Goal: Check status: Check status

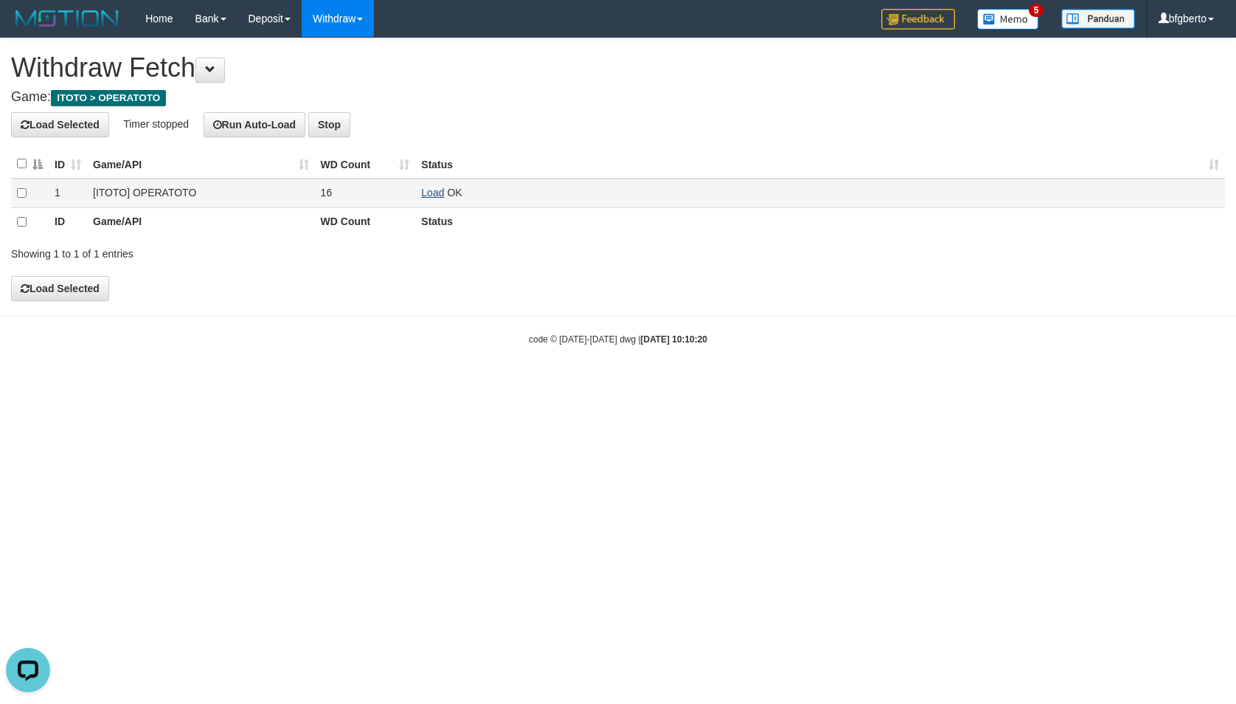
click at [429, 192] on link "Load" at bounding box center [432, 193] width 23 height 12
click at [543, 208] on th "Status" at bounding box center [820, 221] width 810 height 29
click at [438, 190] on link "Load" at bounding box center [432, 193] width 23 height 12
click at [434, 184] on td "Load OK" at bounding box center [820, 192] width 810 height 29
click at [434, 189] on link "Load" at bounding box center [432, 193] width 23 height 12
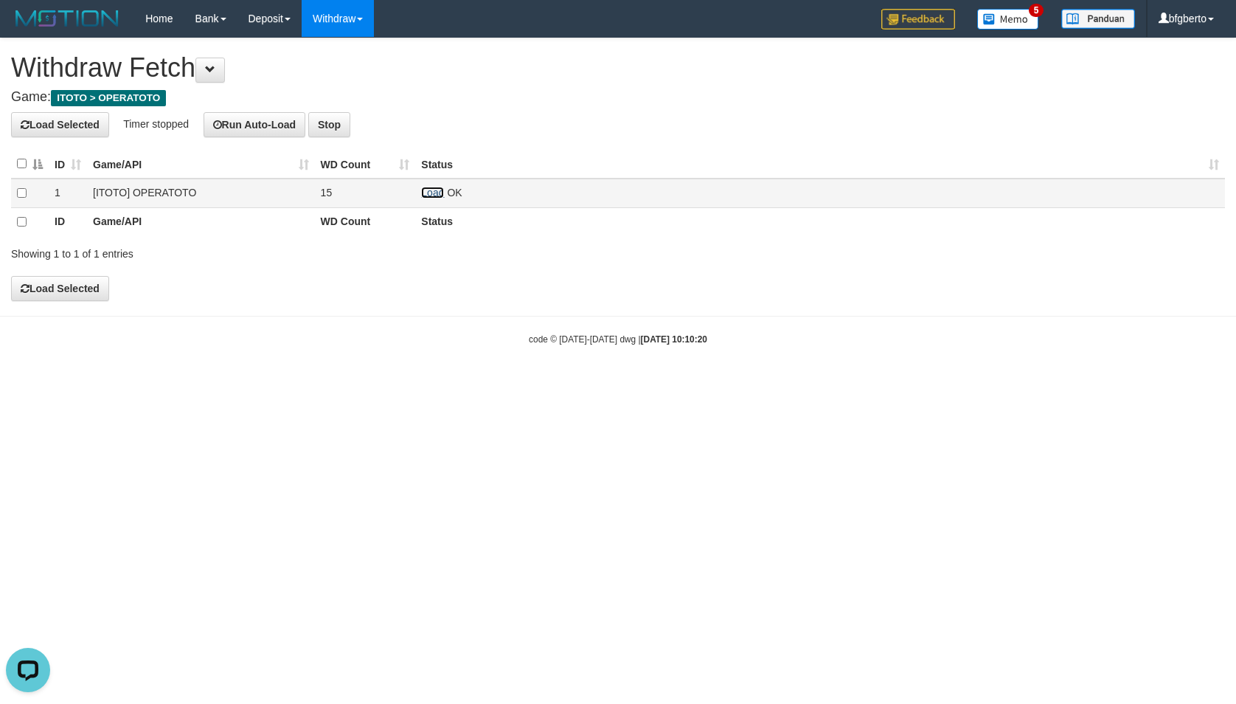
click at [431, 187] on link "Load" at bounding box center [432, 193] width 23 height 12
click at [434, 190] on link "Load" at bounding box center [432, 193] width 23 height 12
click at [576, 281] on div "**********" at bounding box center [618, 169] width 1236 height 262
click at [426, 192] on link "Load" at bounding box center [432, 193] width 23 height 12
click at [438, 186] on td "Load OK" at bounding box center [820, 192] width 810 height 29
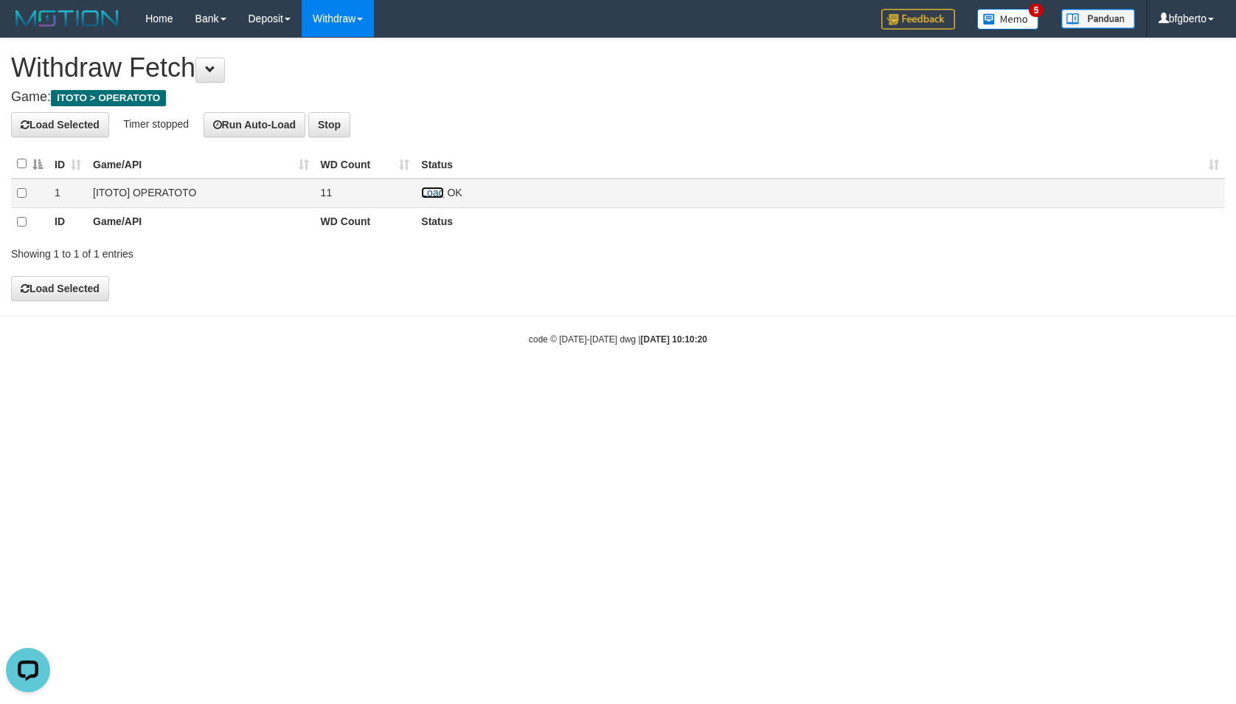
click at [437, 195] on link "Load" at bounding box center [432, 193] width 23 height 12
click at [933, 302] on body "Toggle navigation Home Bank Account List Load By Website Group [ITOTO] OPERATOT…" at bounding box center [618, 191] width 1236 height 383
click at [585, 383] on html "Toggle navigation Home Bank Account List Load By Website Group [ITOTO] OPERATOT…" at bounding box center [618, 191] width 1236 height 383
click at [429, 192] on link "Load" at bounding box center [432, 193] width 23 height 12
click at [437, 192] on link "Load" at bounding box center [432, 193] width 23 height 12
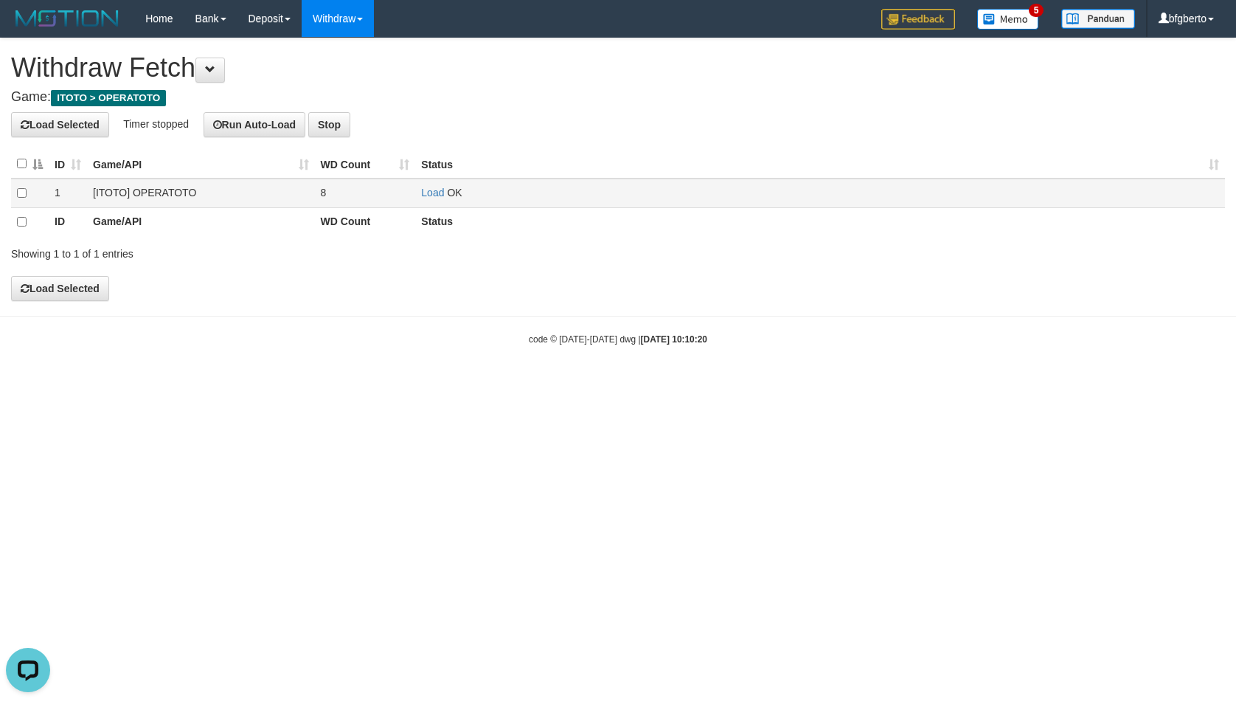
click at [417, 192] on td "Load OK" at bounding box center [820, 192] width 810 height 29
click at [426, 192] on link "Load" at bounding box center [432, 193] width 23 height 12
click at [429, 193] on link "Load" at bounding box center [432, 193] width 23 height 12
